Goal: Transaction & Acquisition: Purchase product/service

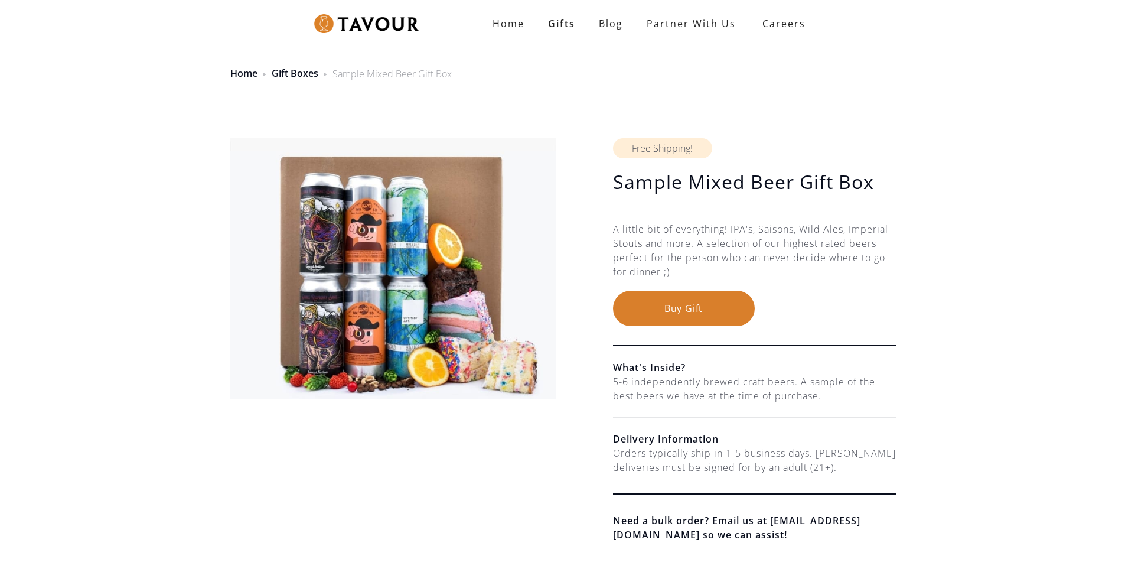
click at [675, 310] on button "Buy Gift" at bounding box center [684, 308] width 142 height 35
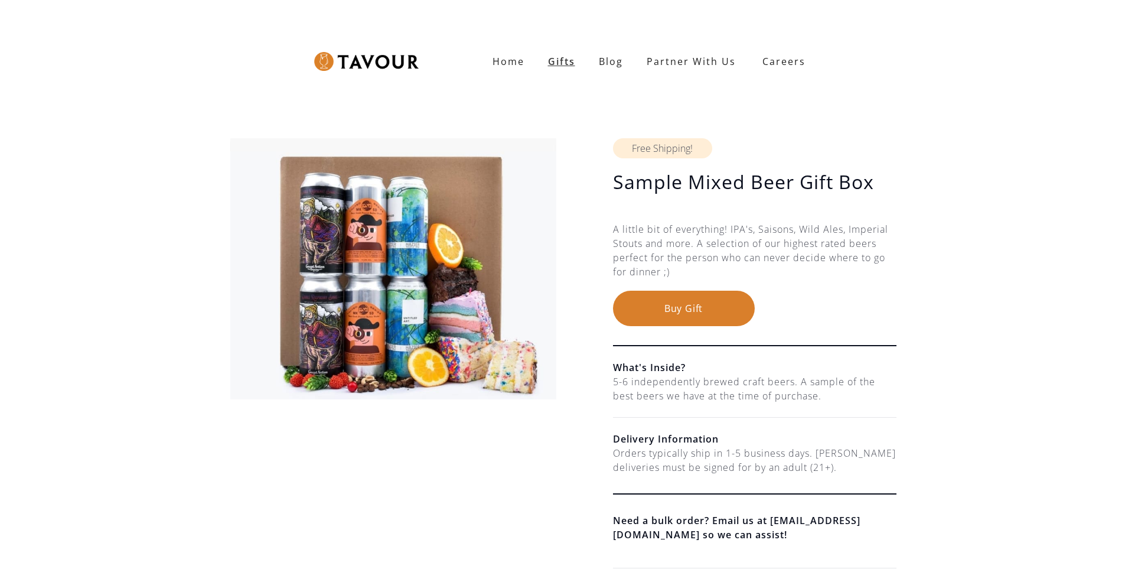
click at [564, 60] on link "Gifts" at bounding box center [561, 62] width 51 height 24
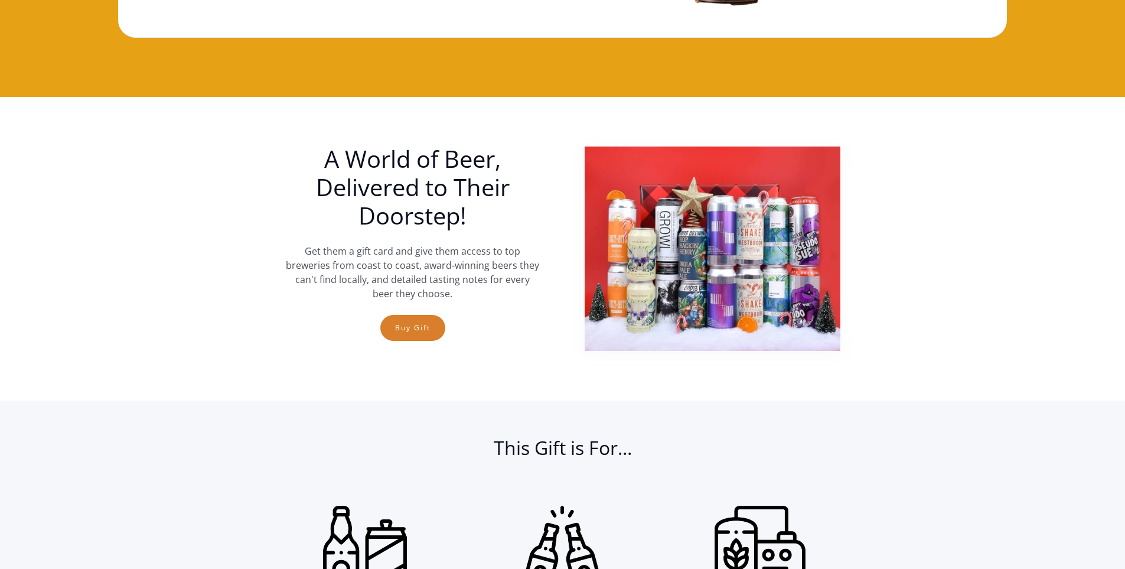
scroll to position [356, 0]
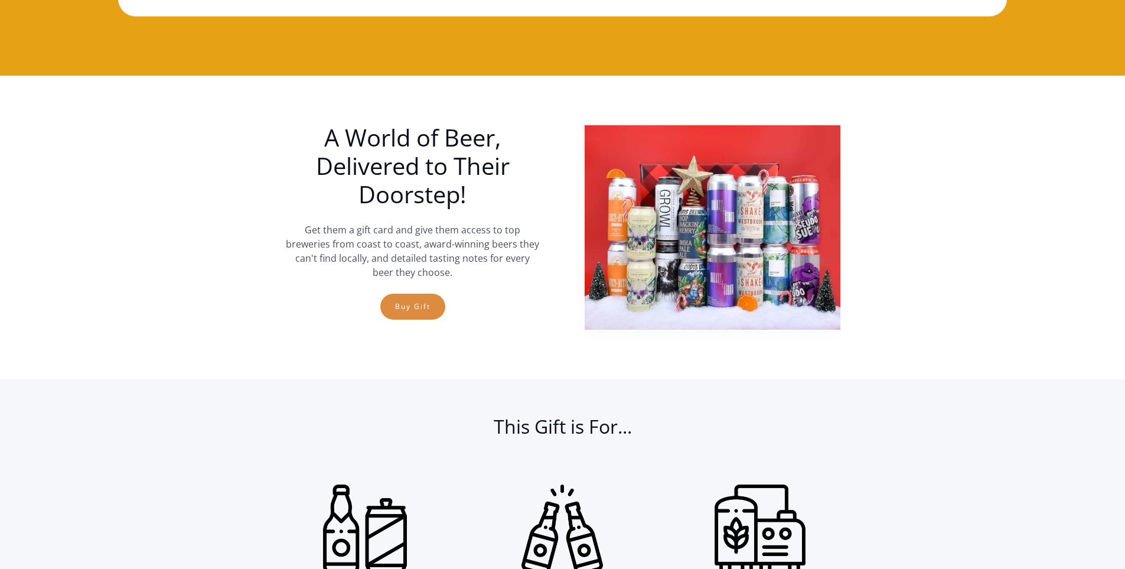
click at [411, 308] on link "Buy Gift" at bounding box center [412, 307] width 65 height 26
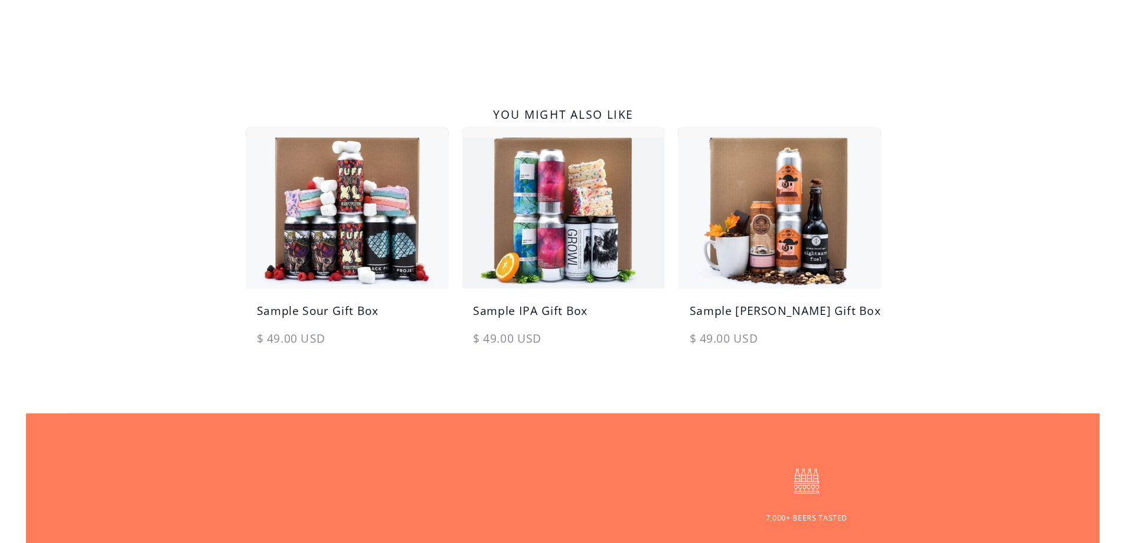
scroll to position [572, 0]
